Goal: Information Seeking & Learning: Learn about a topic

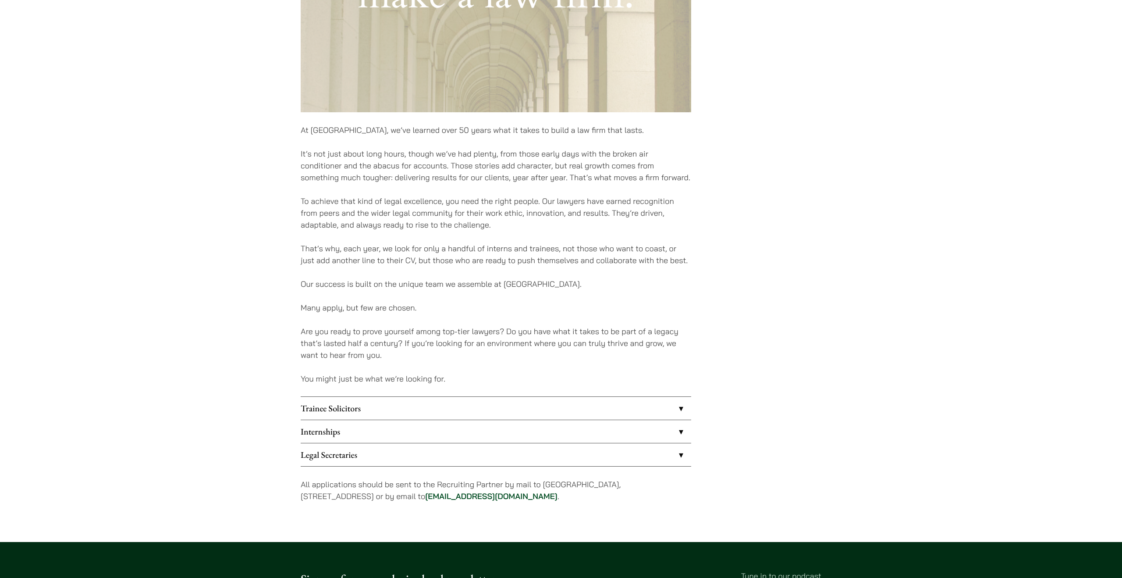
scroll to position [429, 0]
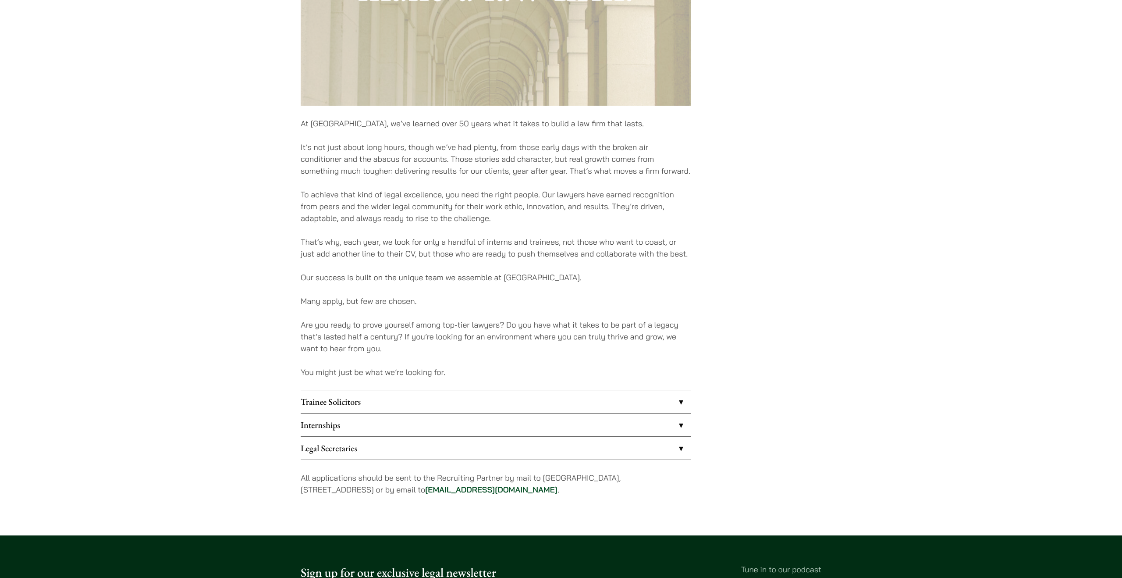
click at [370, 421] on link "Internships" at bounding box center [496, 424] width 391 height 23
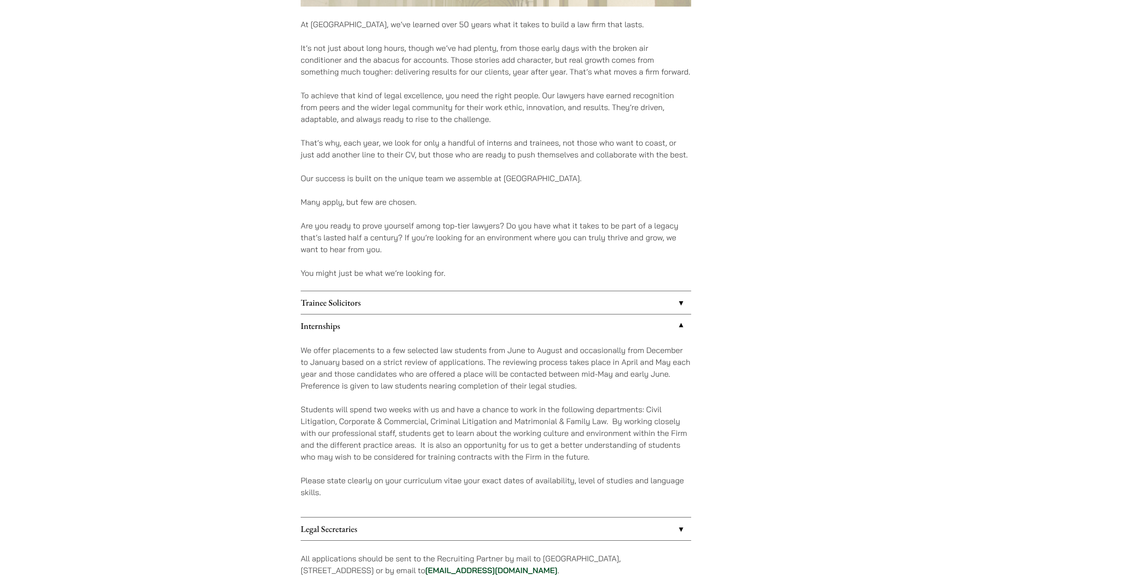
scroll to position [600, 0]
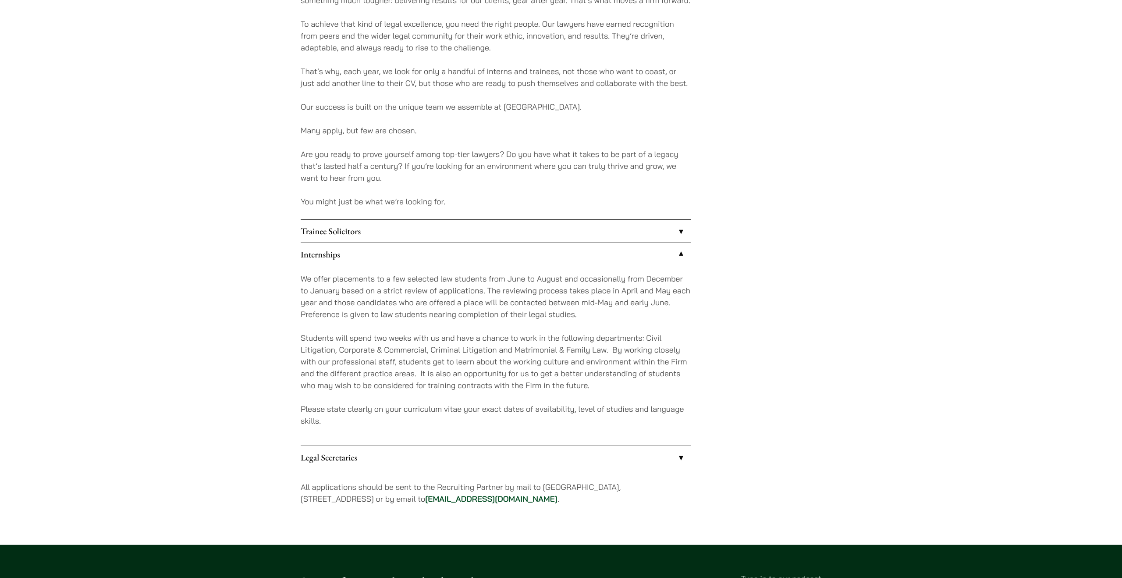
click at [486, 223] on link "Trainee Solicitors" at bounding box center [496, 231] width 391 height 23
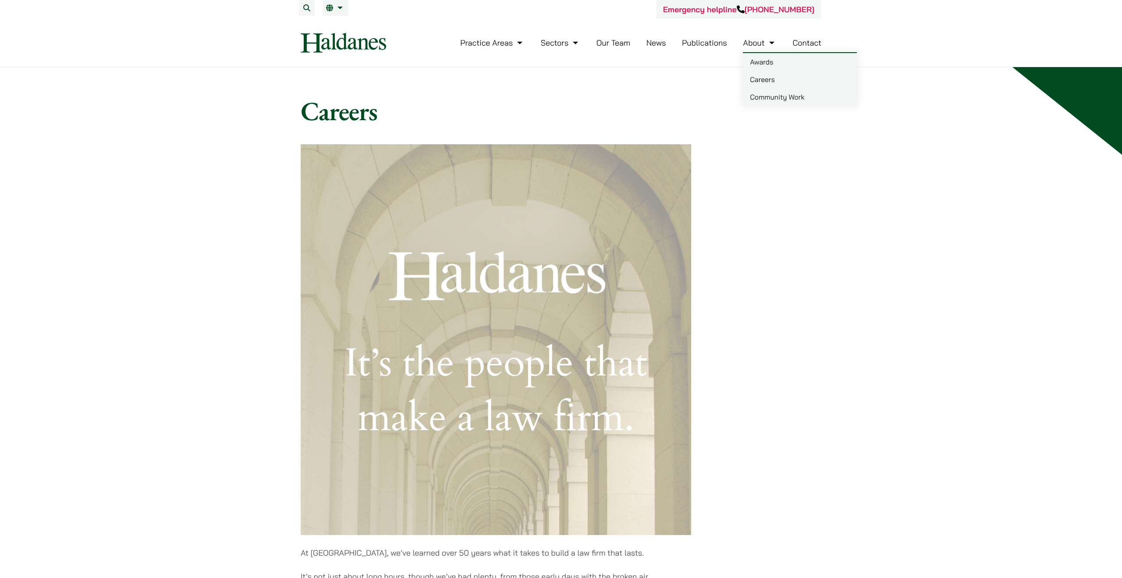
click at [760, 76] on link "Careers" at bounding box center [800, 80] width 114 height 18
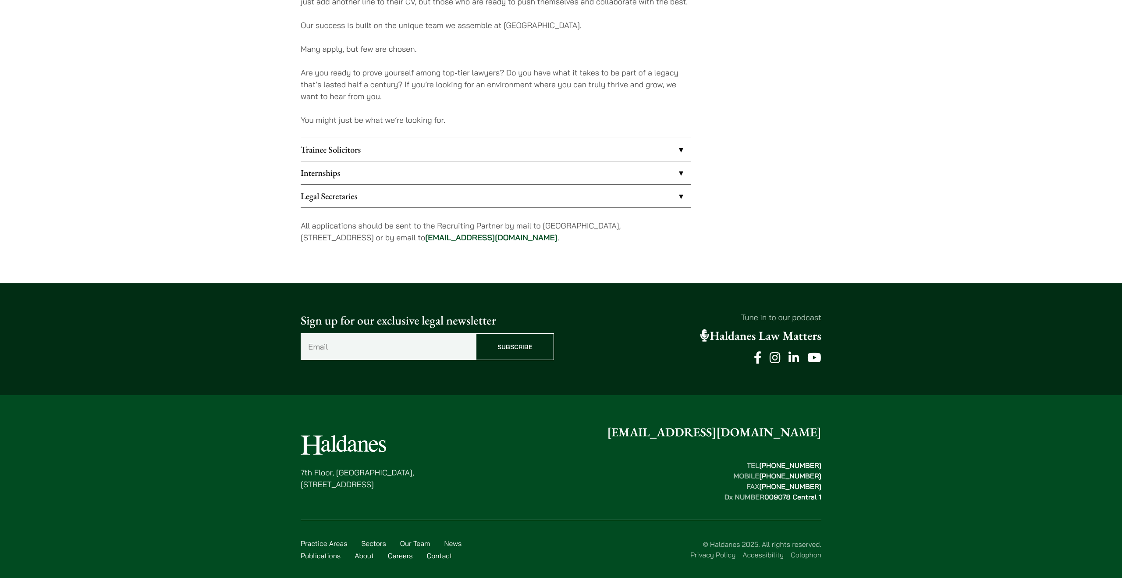
scroll to position [692, 0]
